Goal: Task Accomplishment & Management: Manage account settings

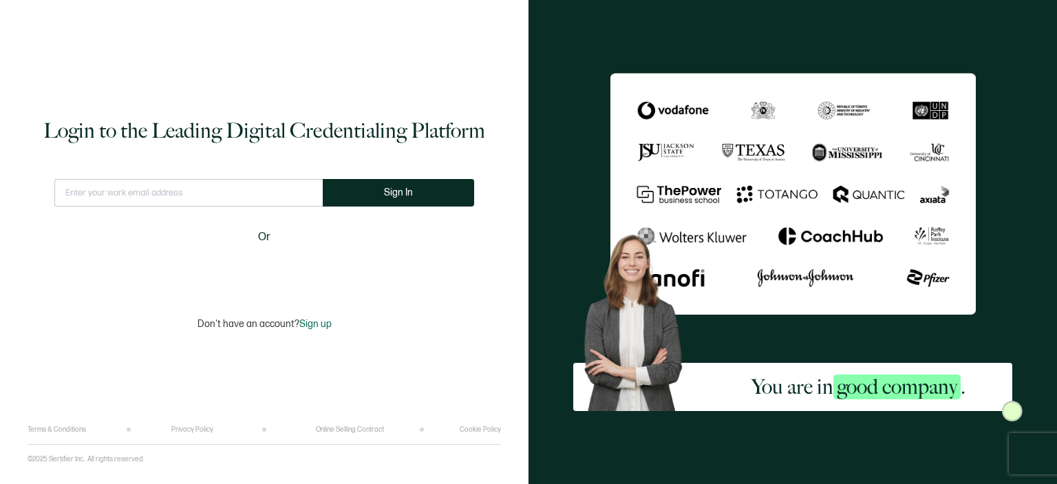
click at [237, 185] on input "text" at bounding box center [188, 193] width 268 height 28
type input "[EMAIL_ADDRESS][DOMAIN_NAME]"
click at [379, 189] on button "Sign In" at bounding box center [398, 193] width 151 height 28
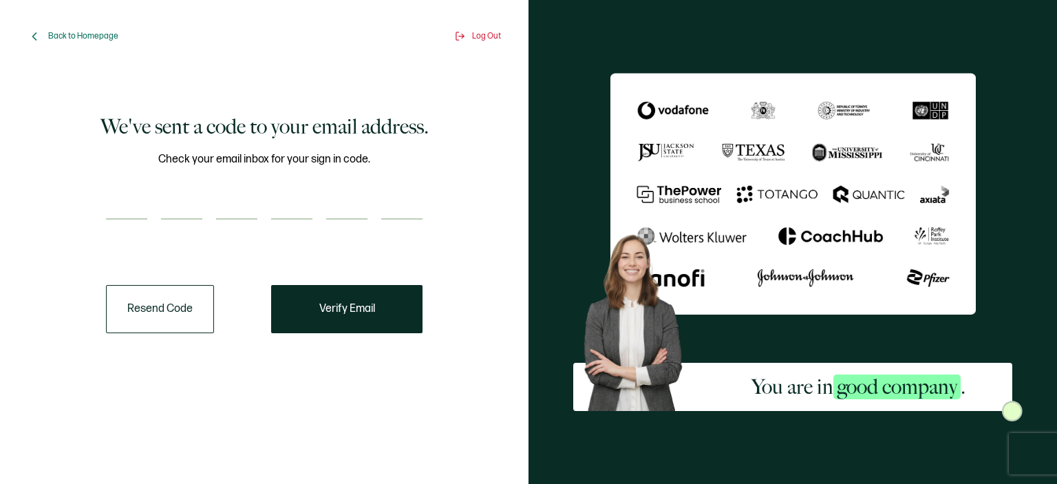
click at [136, 187] on div "Check your email inbox for your sign in code." at bounding box center [264, 194] width 317 height 86
click at [130, 206] on input "number" at bounding box center [126, 206] width 41 height 28
type input "6"
type input "5"
type input "3"
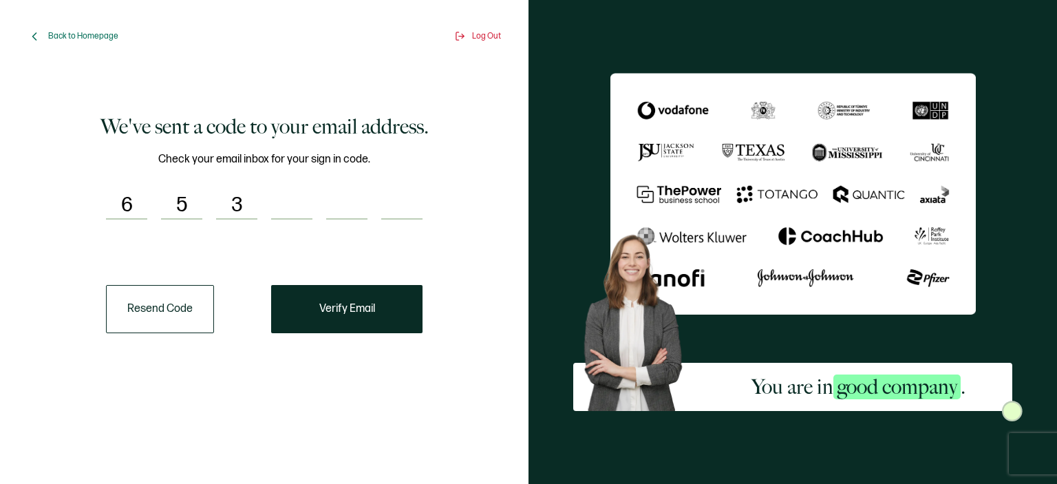
type input "1"
type input "8"
type input "7"
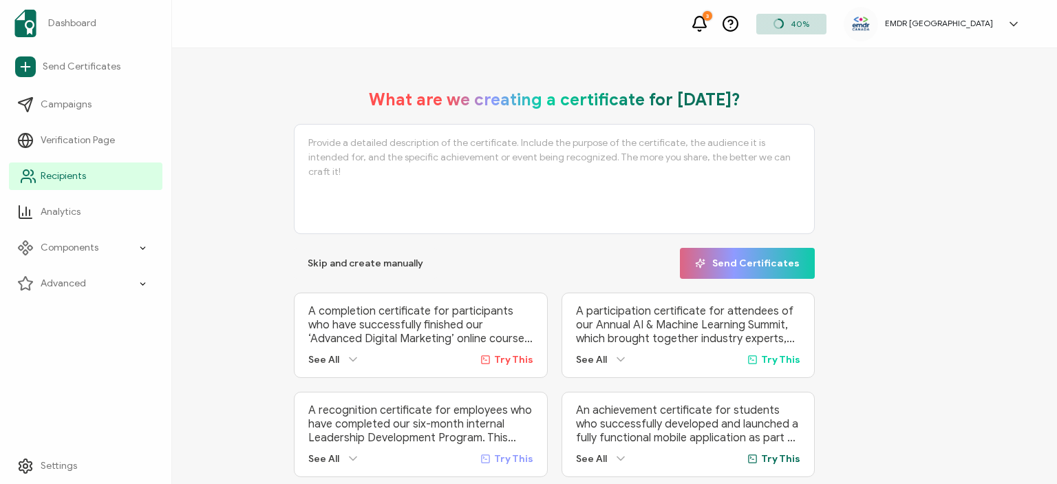
click at [87, 179] on link "Recipients" at bounding box center [85, 176] width 153 height 28
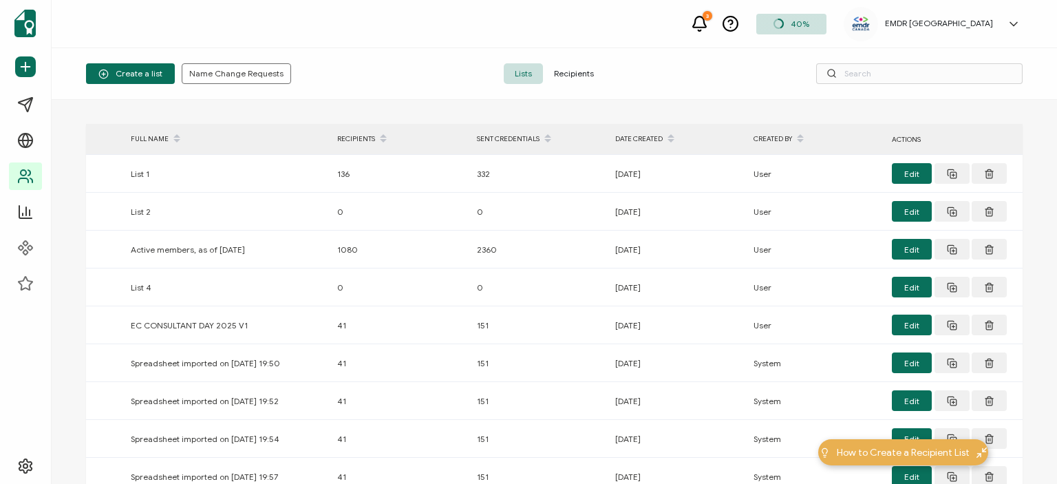
click at [586, 69] on span "Recipients" at bounding box center [574, 73] width 62 height 21
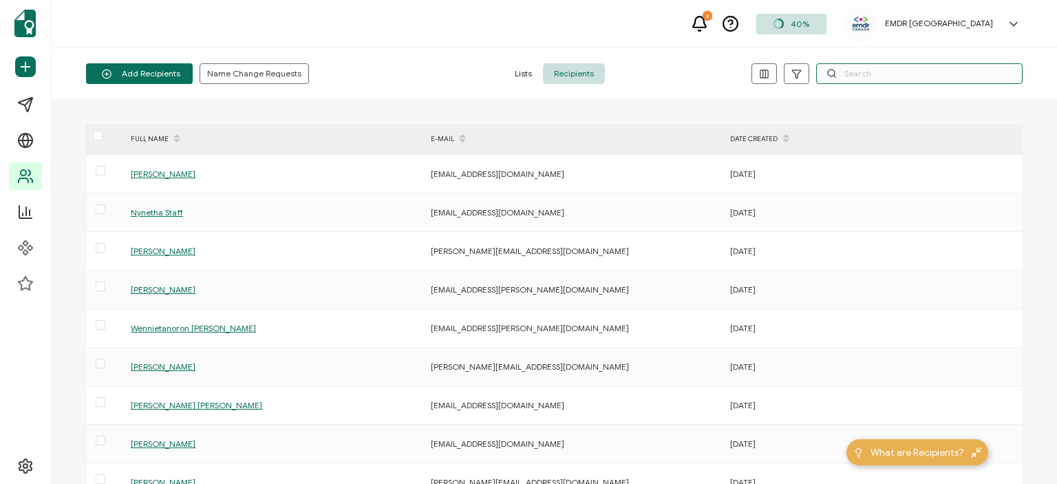
click at [865, 76] on input "text" at bounding box center [919, 73] width 206 height 21
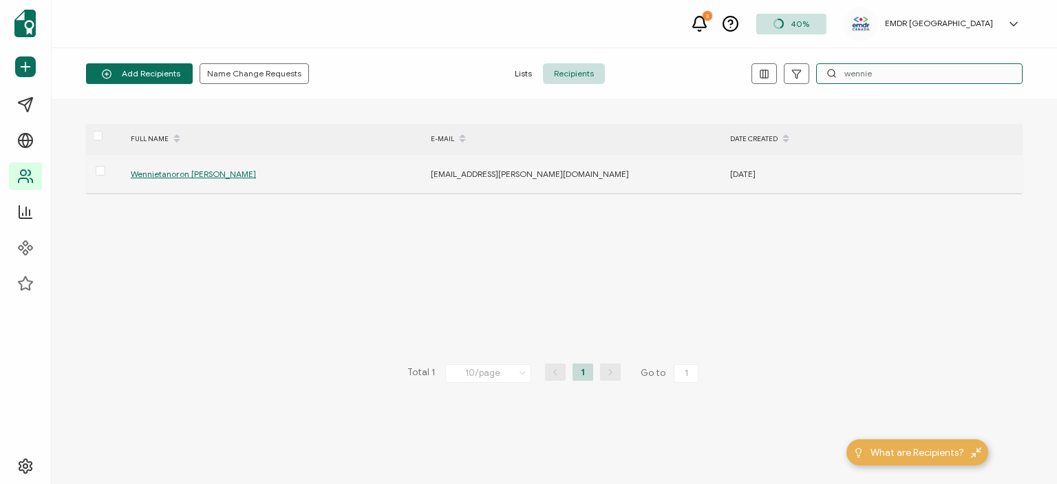
type input "wennie"
click at [182, 172] on span "Wennietanoron [PERSON_NAME]" at bounding box center [193, 174] width 125 height 10
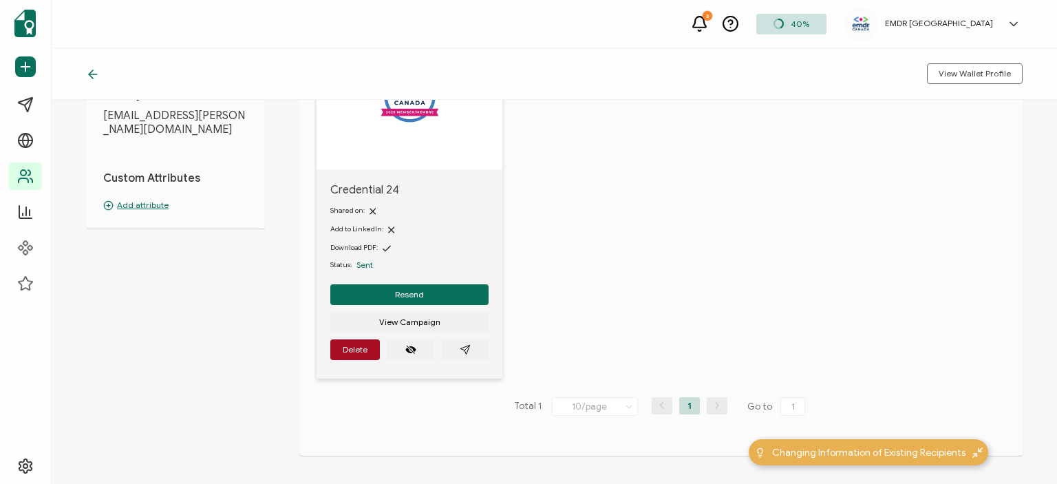
scroll to position [122, 0]
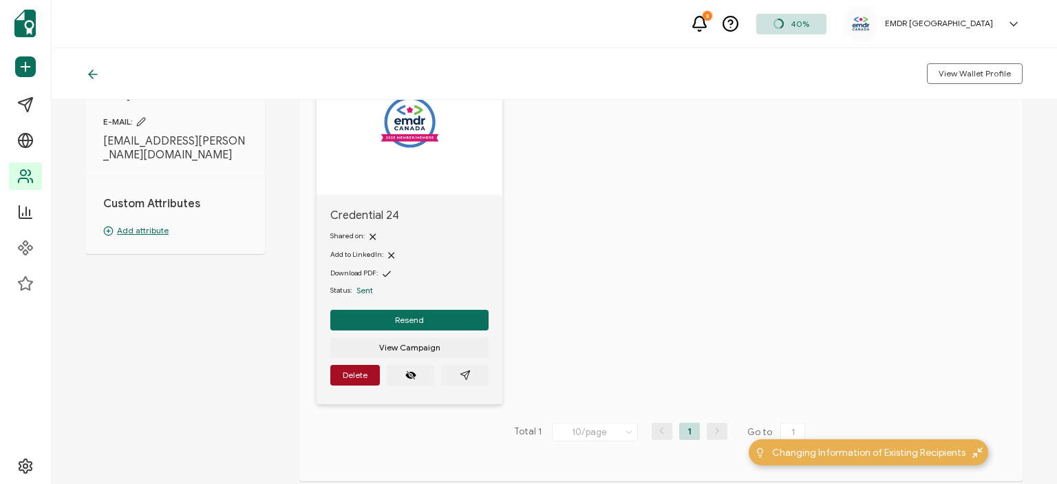
click at [400, 148] on img at bounding box center [409, 122] width 96 height 96
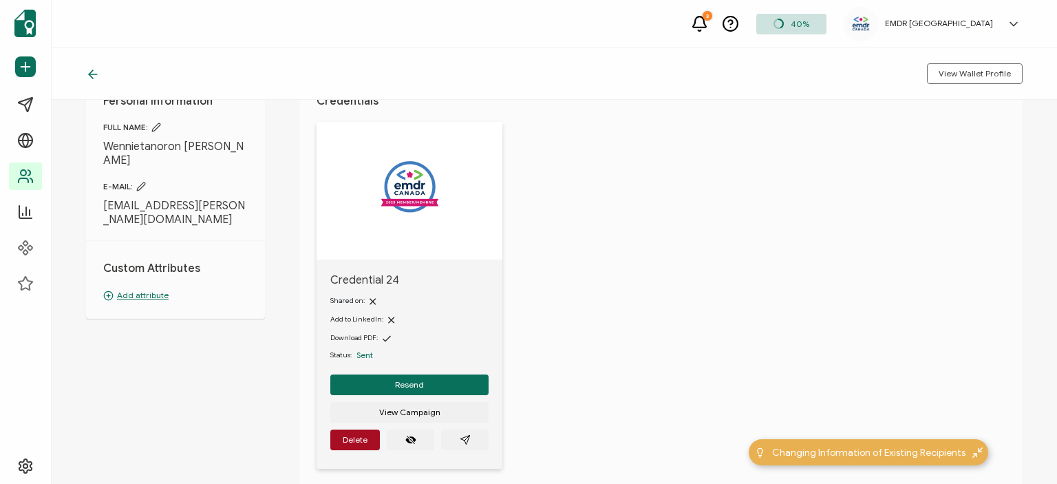
scroll to position [39, 0]
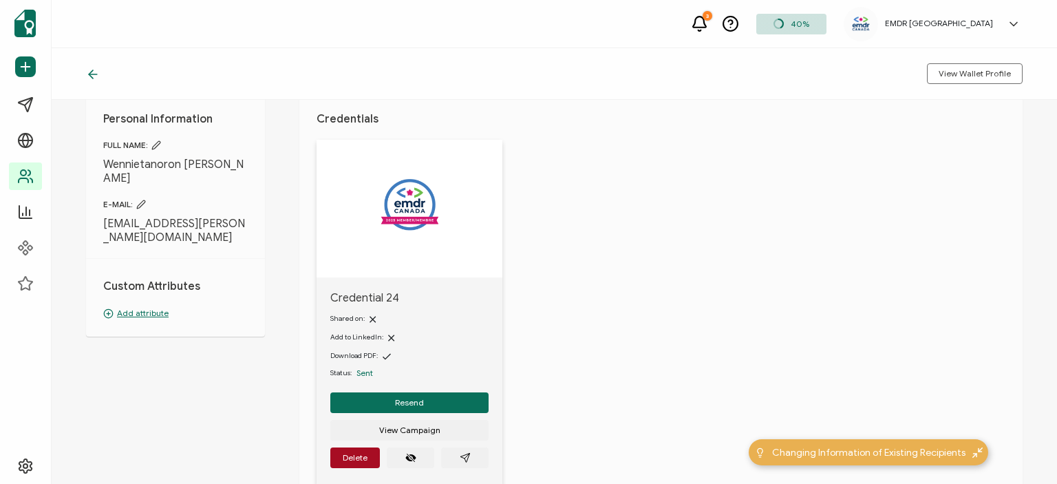
click at [361, 179] on div at bounding box center [410, 209] width 186 height 138
click at [400, 226] on img at bounding box center [409, 205] width 96 height 96
click at [370, 354] on span "Download PDF:" at bounding box center [353, 355] width 47 height 9
click at [379, 348] on div "Shared on: Add to LinkedIn: Download PDF: Status: Sent" at bounding box center [409, 344] width 158 height 78
click at [385, 357] on icon at bounding box center [387, 356] width 8 height 14
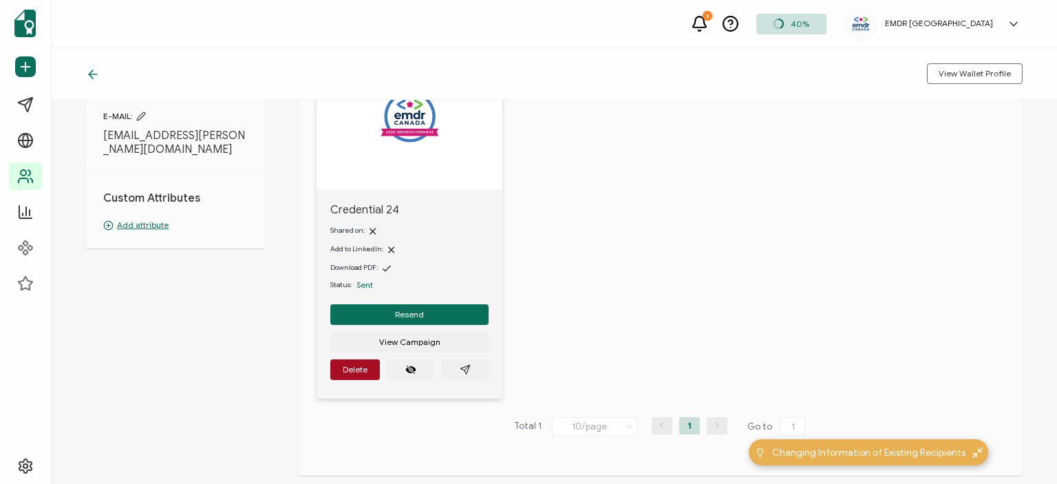
scroll to position [204, 0]
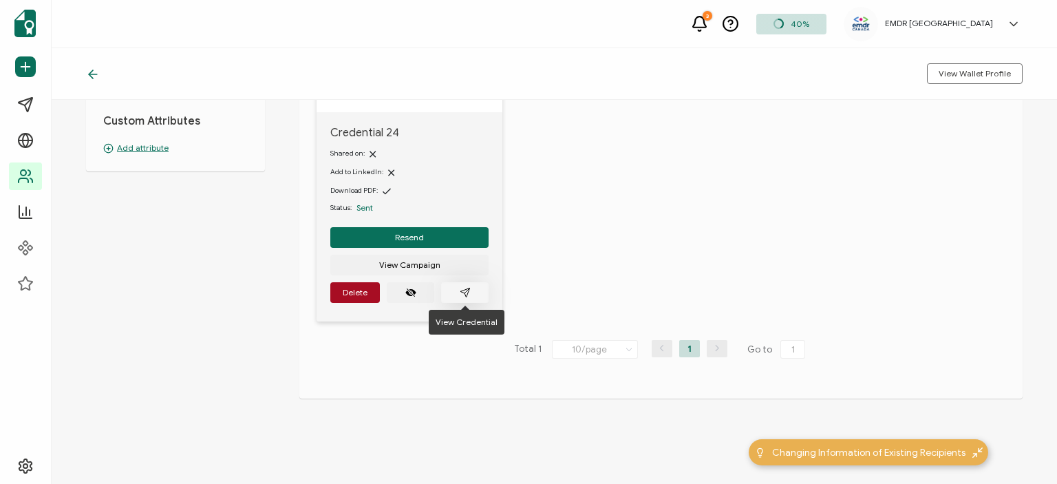
click at [456, 289] on button "button" at bounding box center [464, 292] width 47 height 21
